Goal: Navigation & Orientation: Find specific page/section

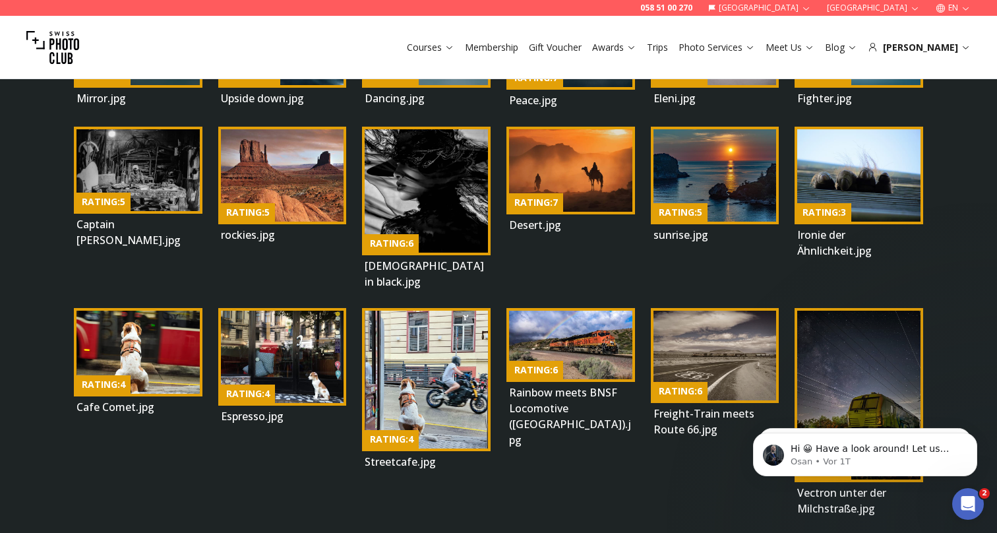
scroll to position [3871, 0]
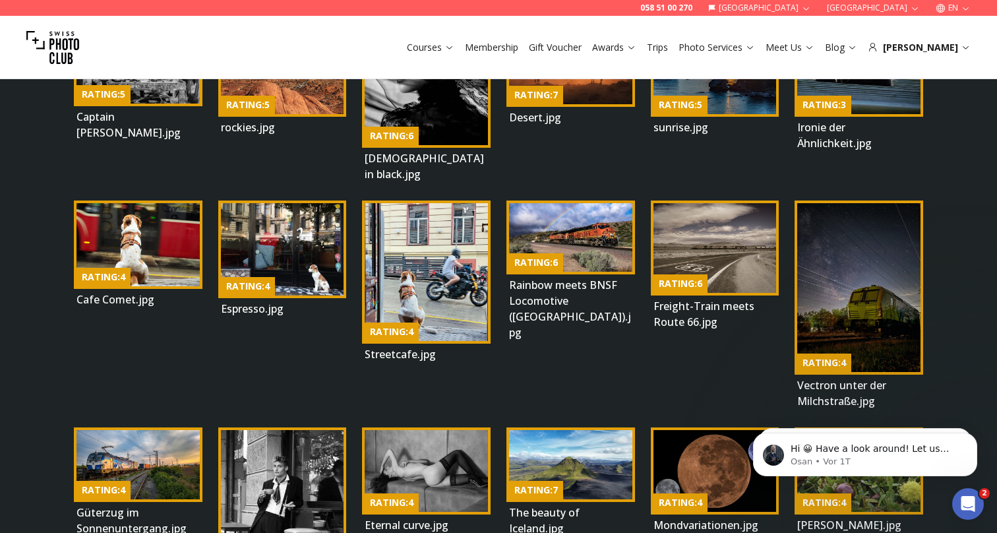
click at [607, 203] on img at bounding box center [570, 237] width 123 height 69
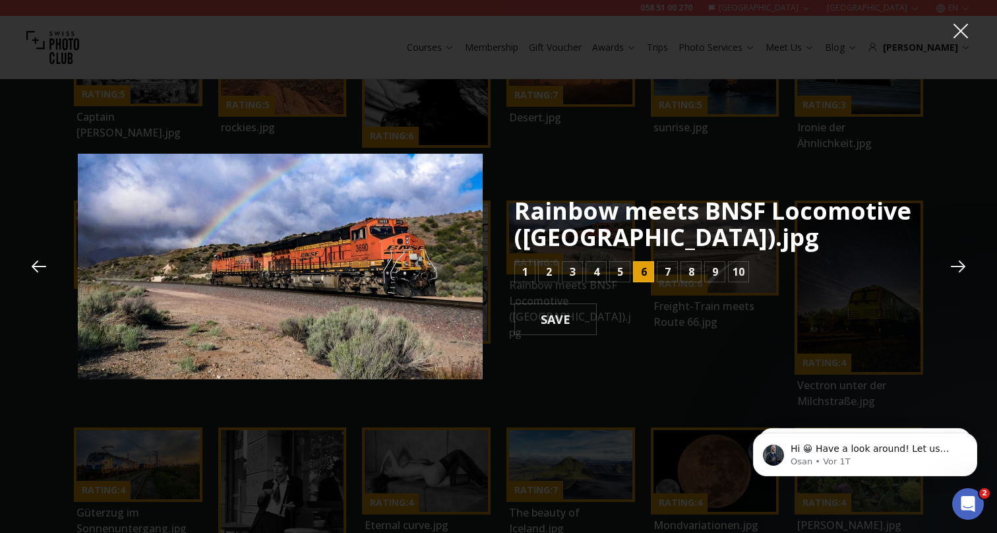
click at [963, 31] on icon at bounding box center [961, 31] width 20 height 20
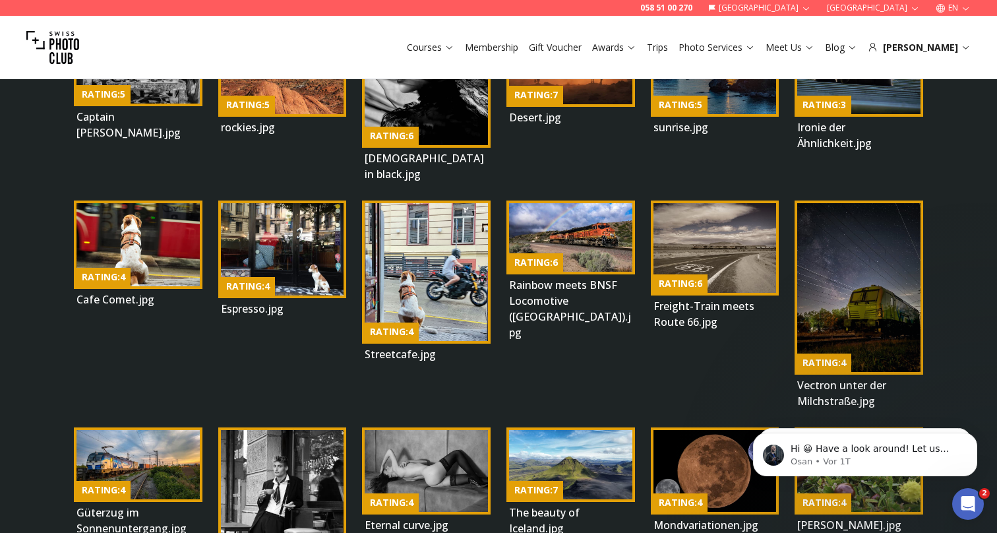
click at [745, 227] on img at bounding box center [714, 248] width 123 height 90
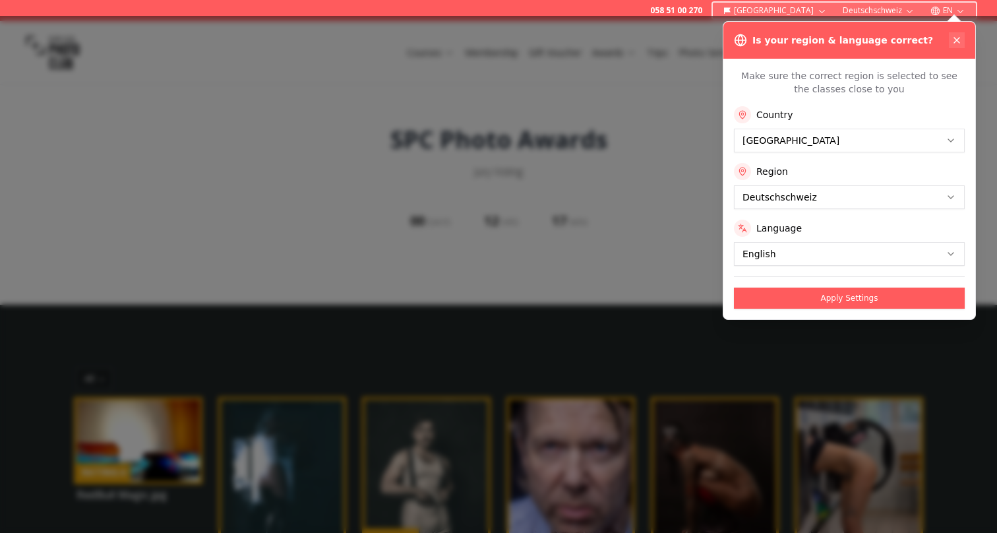
click at [957, 40] on icon at bounding box center [956, 40] width 11 height 11
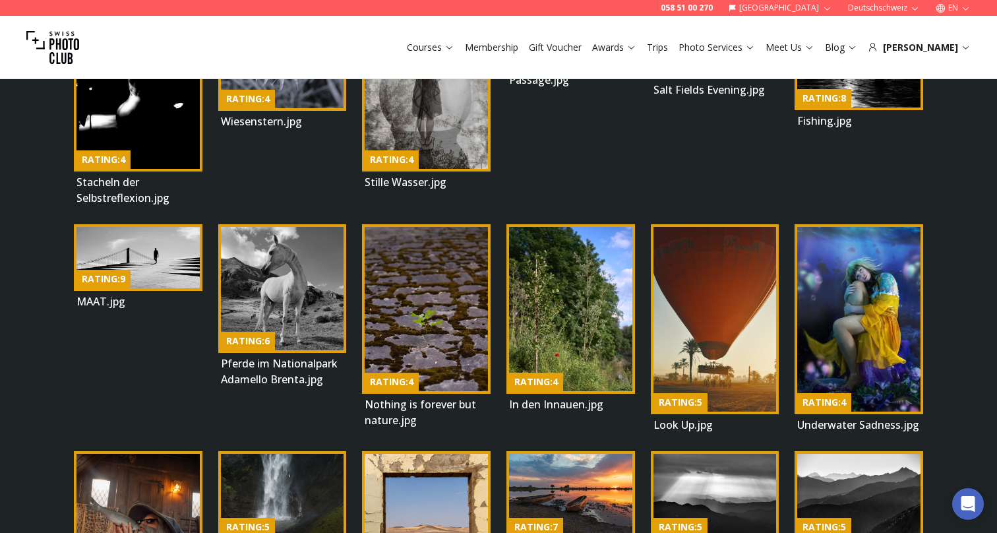
scroll to position [2348, 0]
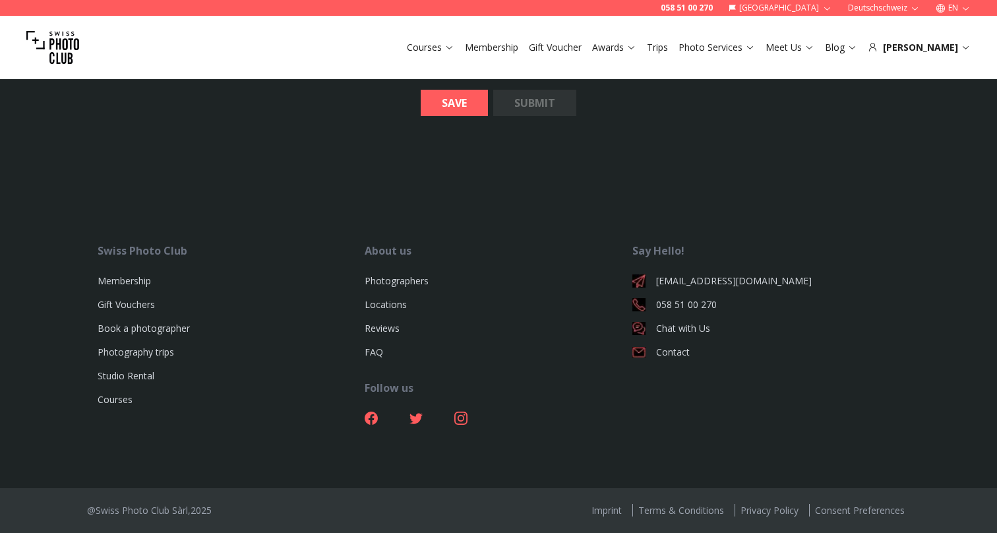
scroll to position [15643, 0]
